Goal: Task Accomplishment & Management: Complete application form

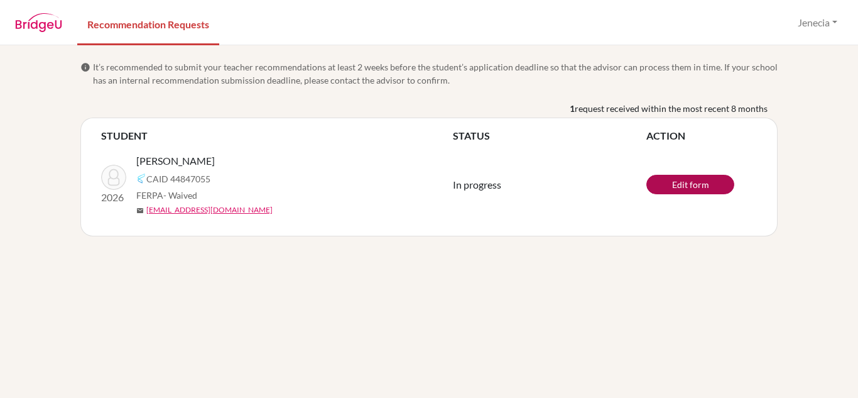
click at [685, 180] on link "Edit form" at bounding box center [691, 184] width 88 height 19
click at [665, 187] on link "Edit form" at bounding box center [691, 184] width 88 height 19
click at [684, 182] on link "Edit form" at bounding box center [691, 184] width 88 height 19
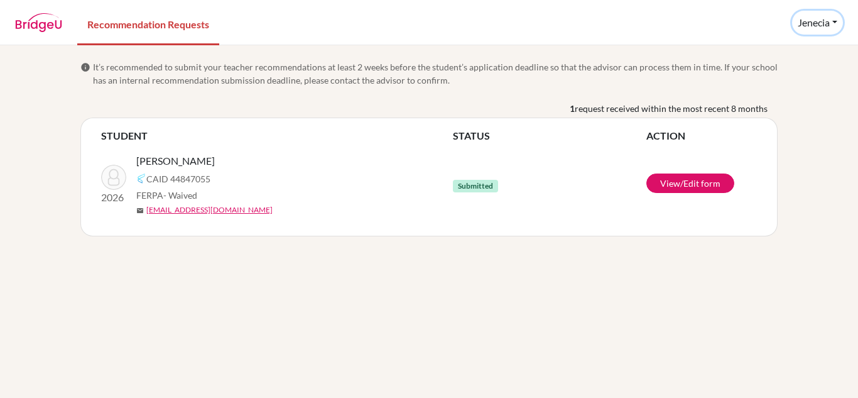
click at [810, 28] on button "Jenecia" at bounding box center [817, 23] width 51 height 24
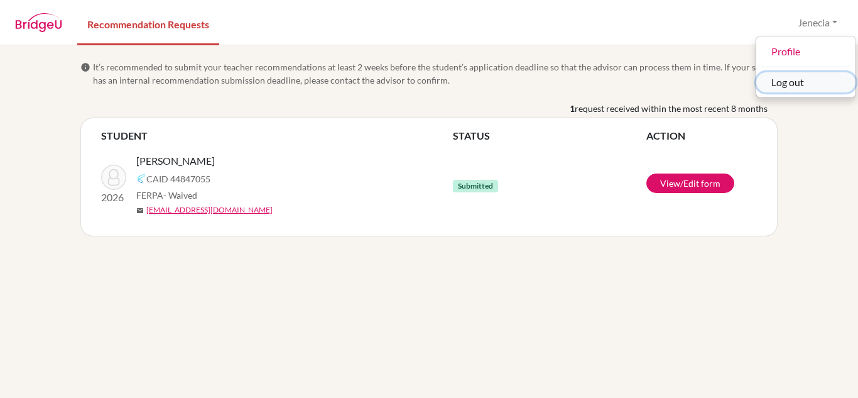
click at [812, 85] on button "Log out" at bounding box center [806, 82] width 99 height 20
